Goal: Transaction & Acquisition: Purchase product/service

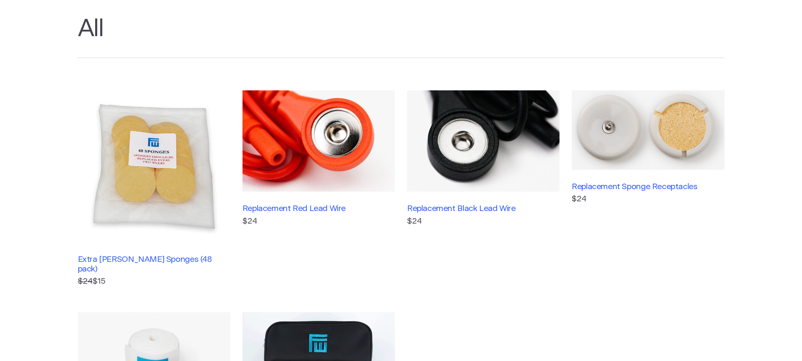
scroll to position [42, 0]
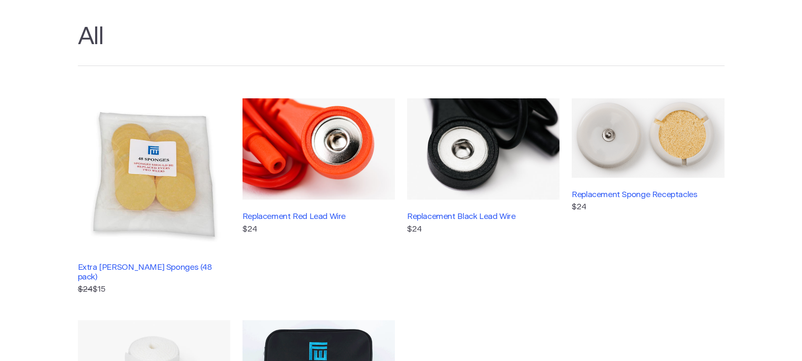
click at [294, 143] on img at bounding box center [318, 149] width 152 height 102
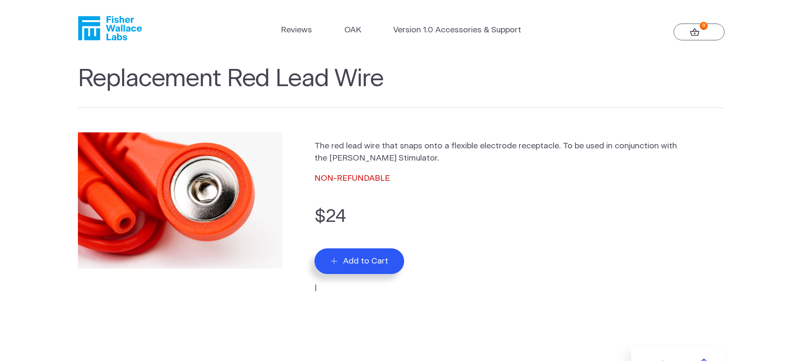
click at [695, 30] on icon at bounding box center [695, 32] width 10 height 8
click at [356, 257] on span "Add to Cart" at bounding box center [365, 262] width 45 height 10
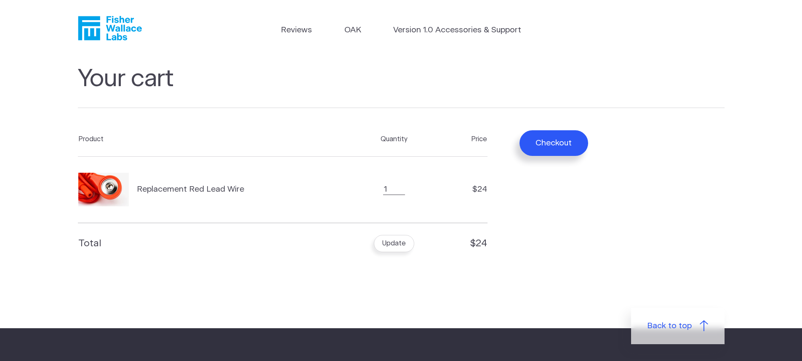
click at [547, 143] on button "Checkout" at bounding box center [553, 143] width 69 height 26
